Goal: Task Accomplishment & Management: Use online tool/utility

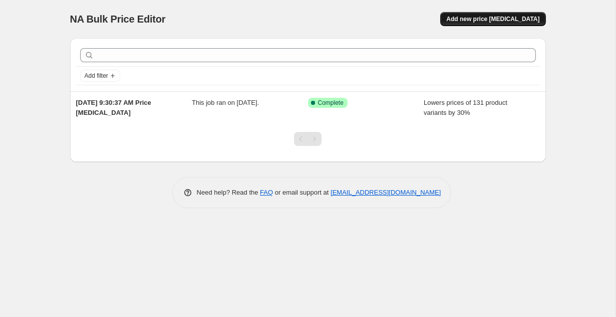
click at [512, 17] on span "Add new price [MEDICAL_DATA]" at bounding box center [493, 19] width 93 height 8
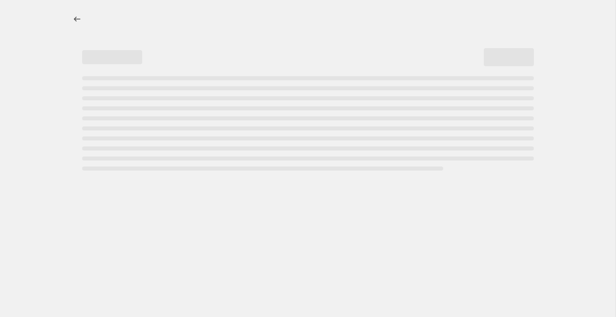
select select "percentage"
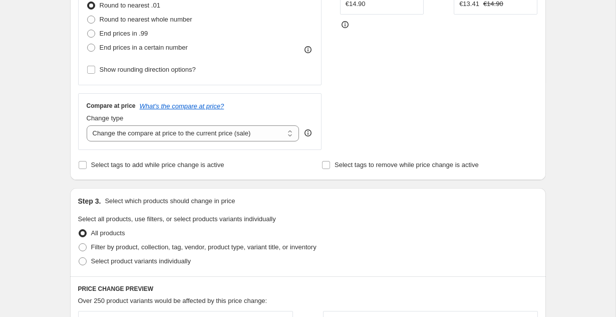
scroll to position [146, 0]
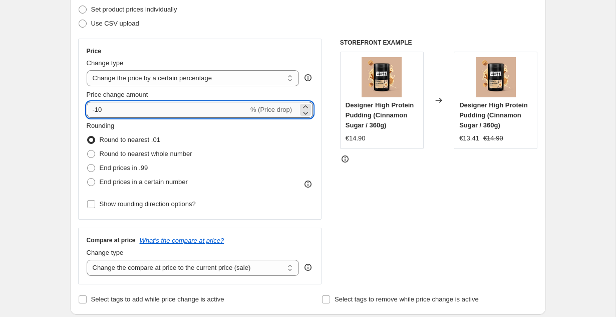
drag, startPoint x: 114, startPoint y: 110, endPoint x: 95, endPoint y: 110, distance: 18.5
click at [95, 110] on input "-10" at bounding box center [168, 110] width 162 height 16
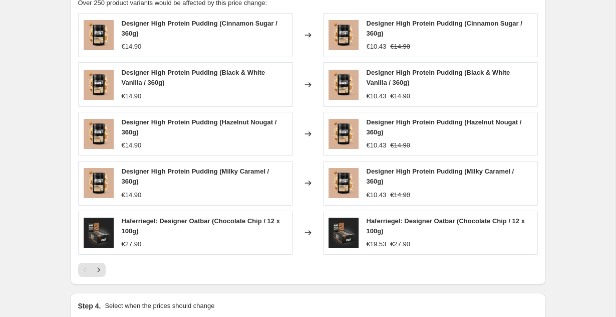
scroll to position [698, 0]
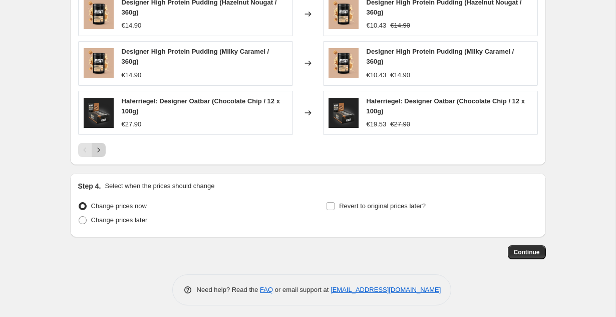
click at [99, 149] on icon "Next" at bounding box center [99, 150] width 10 height 10
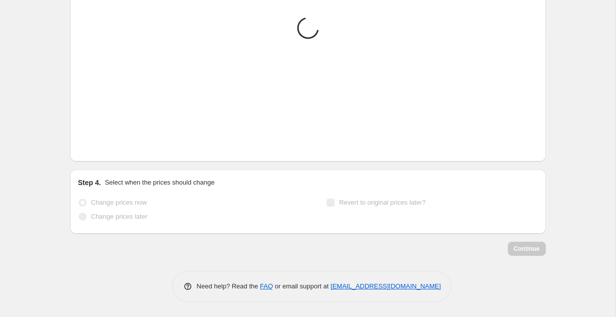
scroll to position [685, 0]
click at [99, 149] on icon "Next" at bounding box center [99, 146] width 10 height 10
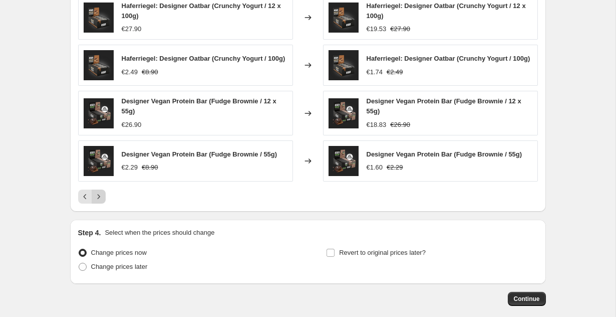
scroll to position [540, 0]
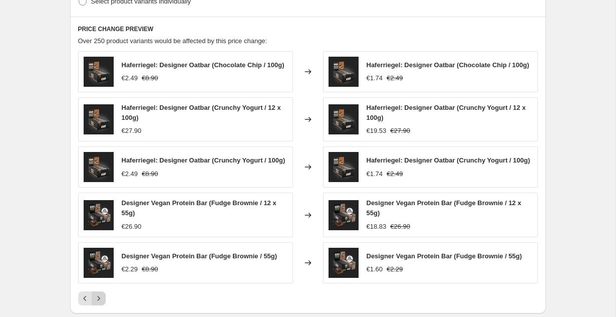
click at [99, 296] on icon "Next" at bounding box center [98, 298] width 3 height 5
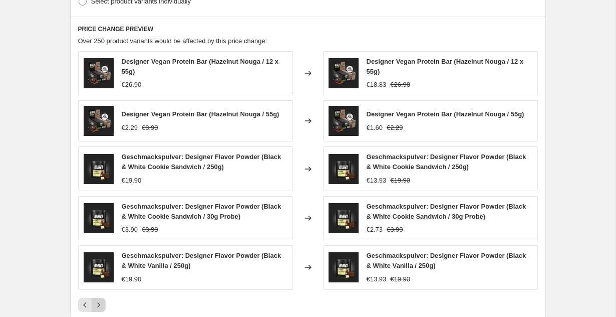
click at [99, 294] on div "Designer Vegan Protein Bar (Hazelnut Nouga / 12 x 55g) €26.90 Changed to Design…" at bounding box center [308, 181] width 460 height 261
click at [101, 300] on icon "Next" at bounding box center [99, 305] width 10 height 10
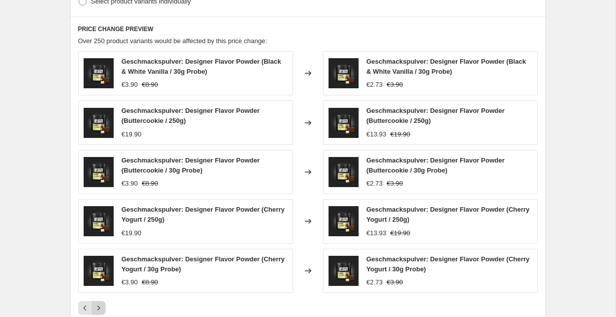
click at [101, 300] on div "Geschmackspulver: Designer Flavor Powder (Black & White Vanilla / 30g Probe) €3…" at bounding box center [308, 183] width 460 height 264
click at [99, 308] on icon "Next" at bounding box center [98, 307] width 3 height 5
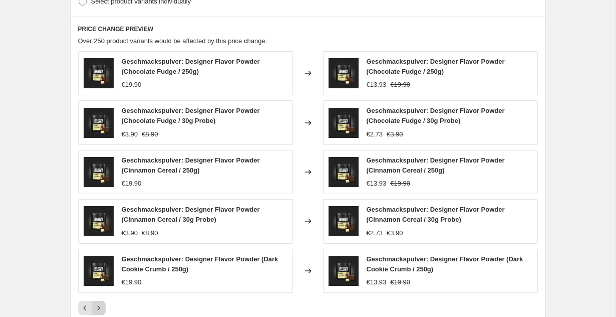
click at [99, 308] on icon "Next" at bounding box center [98, 307] width 3 height 5
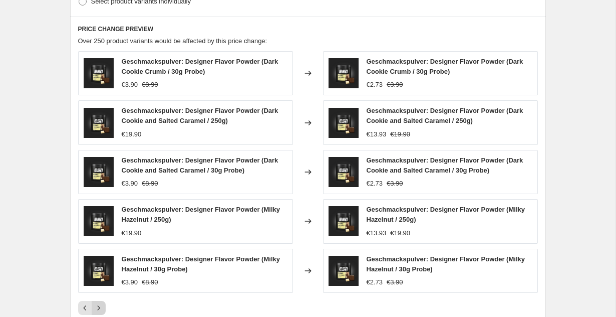
click at [99, 308] on icon "Next" at bounding box center [98, 307] width 3 height 5
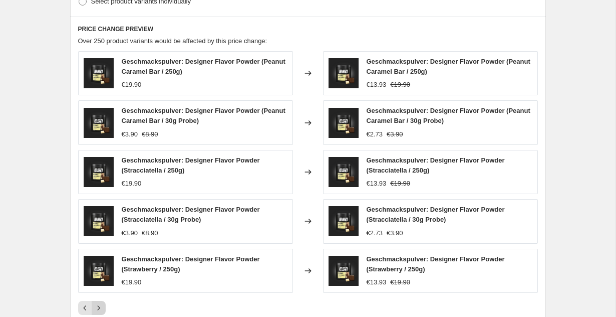
click at [99, 308] on icon "Next" at bounding box center [98, 307] width 3 height 5
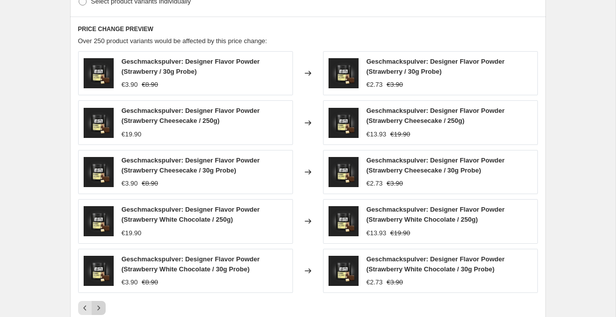
click at [99, 308] on icon "Next" at bounding box center [98, 307] width 3 height 5
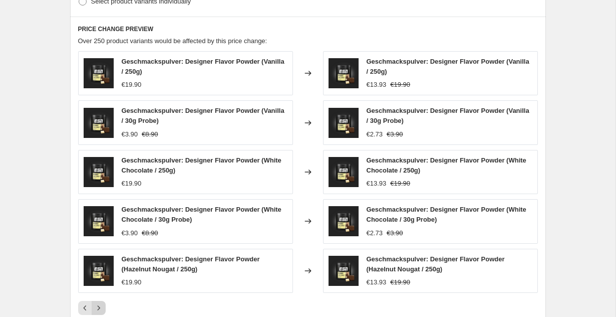
click at [99, 308] on icon "Next" at bounding box center [98, 307] width 3 height 5
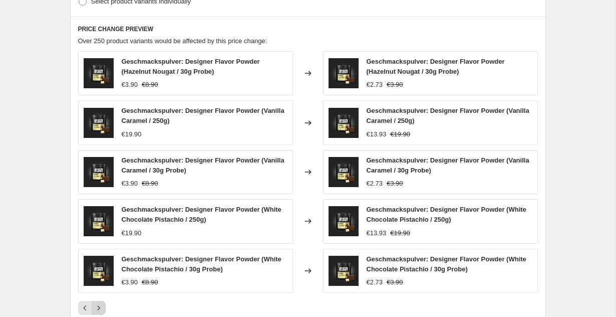
click at [99, 308] on icon "Next" at bounding box center [98, 307] width 3 height 5
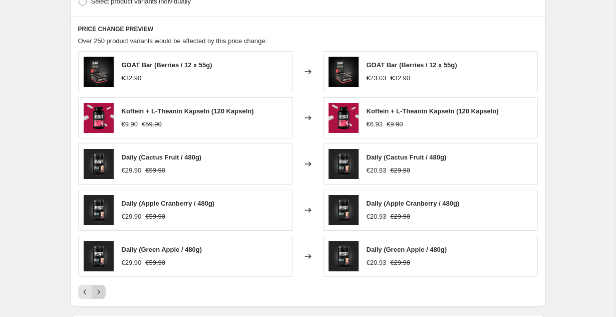
click at [97, 298] on button "Next" at bounding box center [99, 292] width 14 height 14
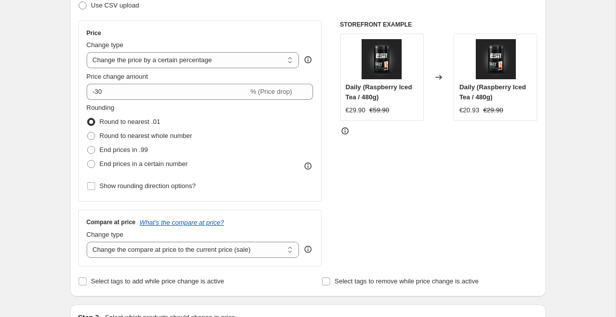
scroll to position [206, 0]
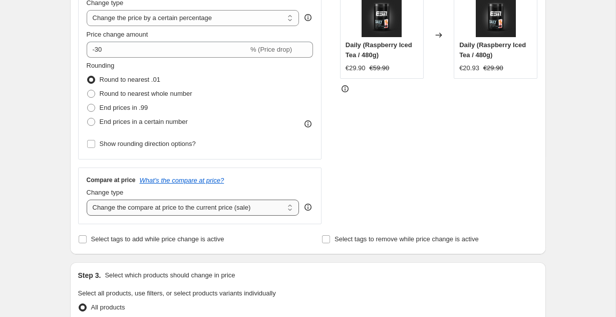
click at [241, 202] on select "Change the compare at price to the current price (sale) Change the compare at p…" at bounding box center [193, 207] width 213 height 16
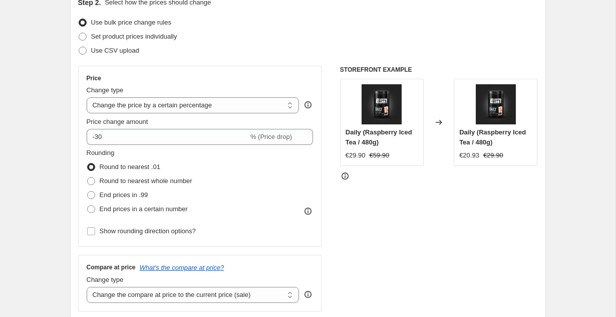
scroll to position [0, 0]
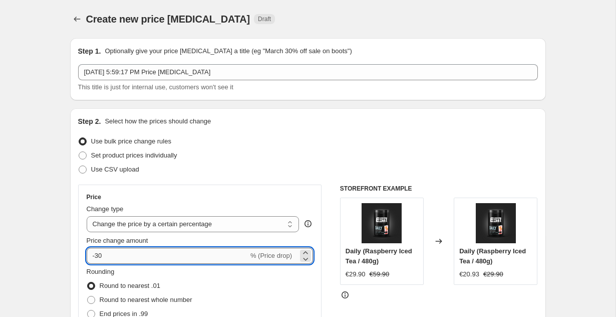
drag, startPoint x: 100, startPoint y: 256, endPoint x: 123, endPoint y: 256, distance: 22.6
click at [123, 256] on input "-30" at bounding box center [168, 256] width 162 height 16
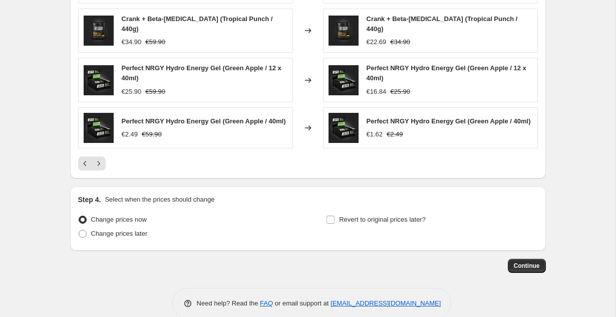
scroll to position [673, 0]
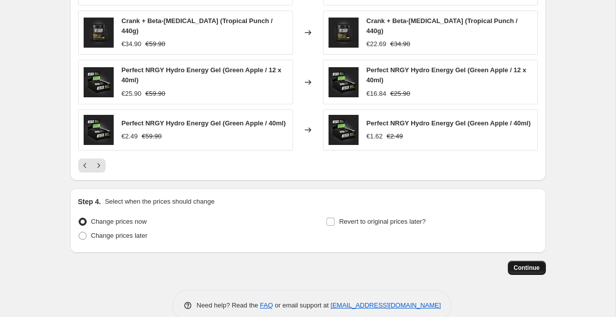
click at [521, 264] on span "Continue" at bounding box center [527, 268] width 26 height 8
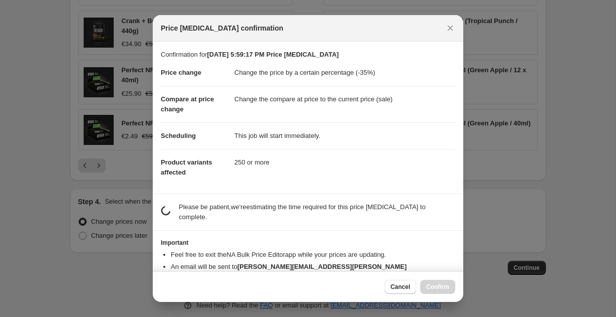
scroll to position [16, 0]
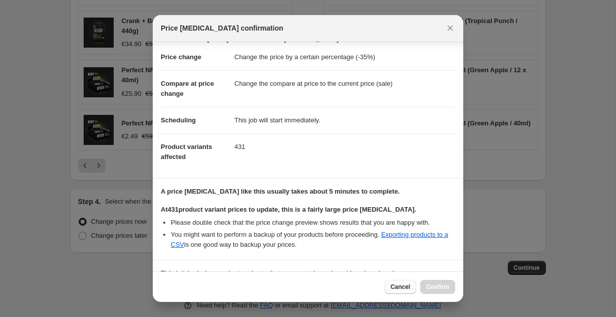
click at [406, 284] on span "Cancel" at bounding box center [401, 287] width 20 height 8
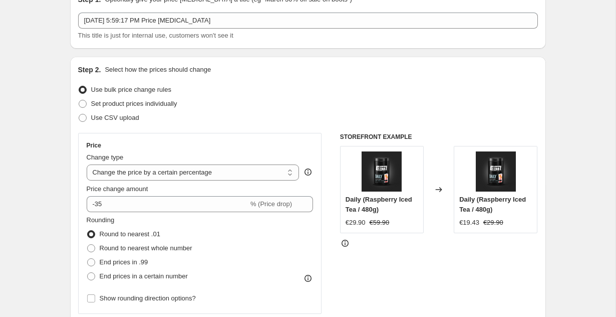
scroll to position [0, 0]
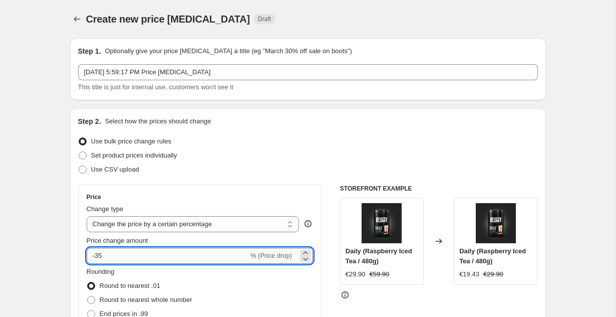
drag, startPoint x: 98, startPoint y: 258, endPoint x: 118, endPoint y: 258, distance: 20.0
click at [118, 258] on input "-35" at bounding box center [168, 256] width 162 height 16
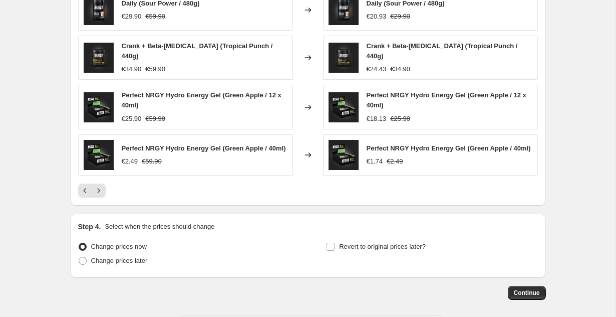
scroll to position [145, 0]
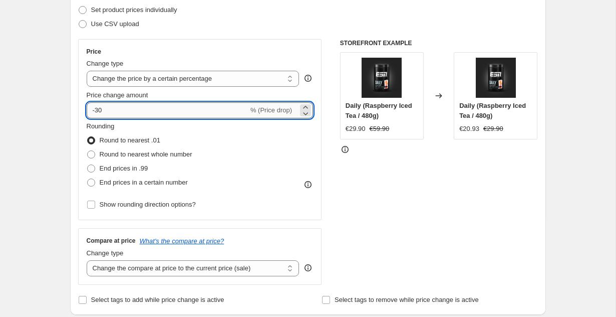
drag, startPoint x: 99, startPoint y: 110, endPoint x: 111, endPoint y: 110, distance: 12.0
click at [111, 110] on input "-30" at bounding box center [168, 110] width 162 height 16
type input "-35"
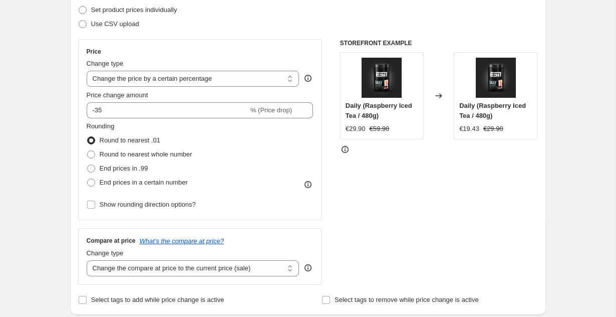
click at [212, 122] on div "Rounding Round to nearest .01 Round to nearest whole number End prices in .99 E…" at bounding box center [200, 155] width 227 height 68
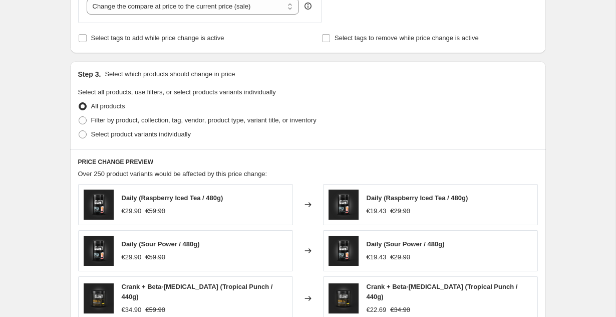
scroll to position [688, 0]
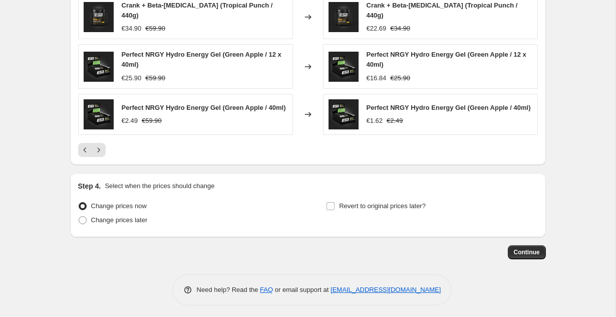
click at [524, 252] on span "Continue" at bounding box center [527, 252] width 26 height 8
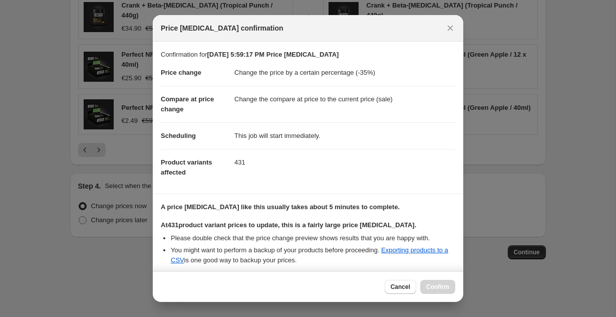
scroll to position [160, 0]
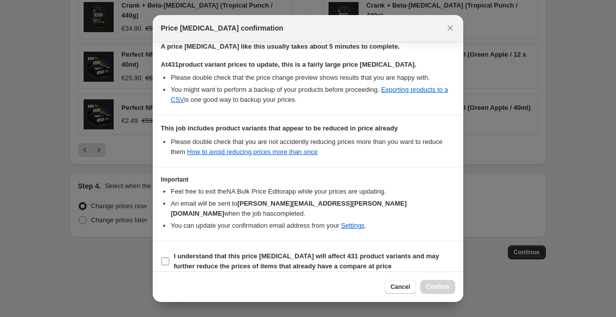
click at [181, 252] on b "I understand that this price change job will affect 431 product variants and ma…" at bounding box center [307, 261] width 266 height 18
click at [169, 257] on input "I understand that this price change job will affect 431 product variants and ma…" at bounding box center [165, 261] width 8 height 8
checkbox input "true"
click at [439, 283] on span "Confirm" at bounding box center [437, 287] width 23 height 8
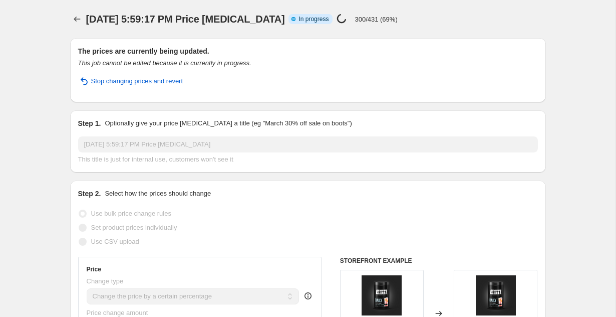
select select "percentage"
